Goal: Task Accomplishment & Management: Manage account settings

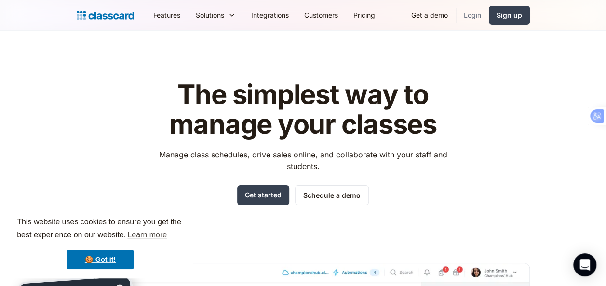
click at [469, 19] on link "Login" at bounding box center [472, 15] width 33 height 22
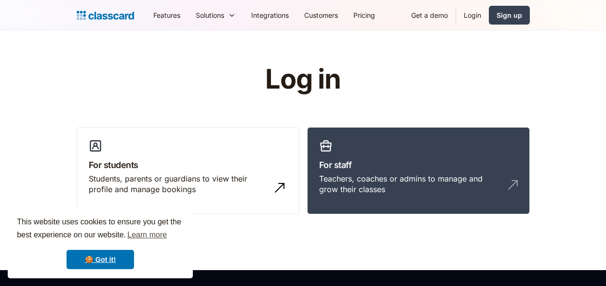
click at [451, 164] on h3 "For staff" at bounding box center [418, 165] width 199 height 13
drag, startPoint x: 0, startPoint y: 0, endPoint x: 451, endPoint y: 164, distance: 479.8
click at [451, 164] on h3 "For staff" at bounding box center [418, 165] width 199 height 13
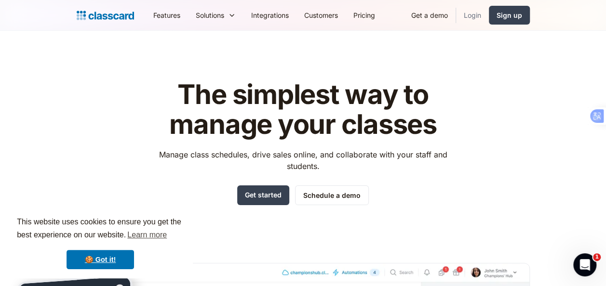
click at [469, 20] on link "Login" at bounding box center [472, 15] width 33 height 22
